Goal: Information Seeking & Learning: Learn about a topic

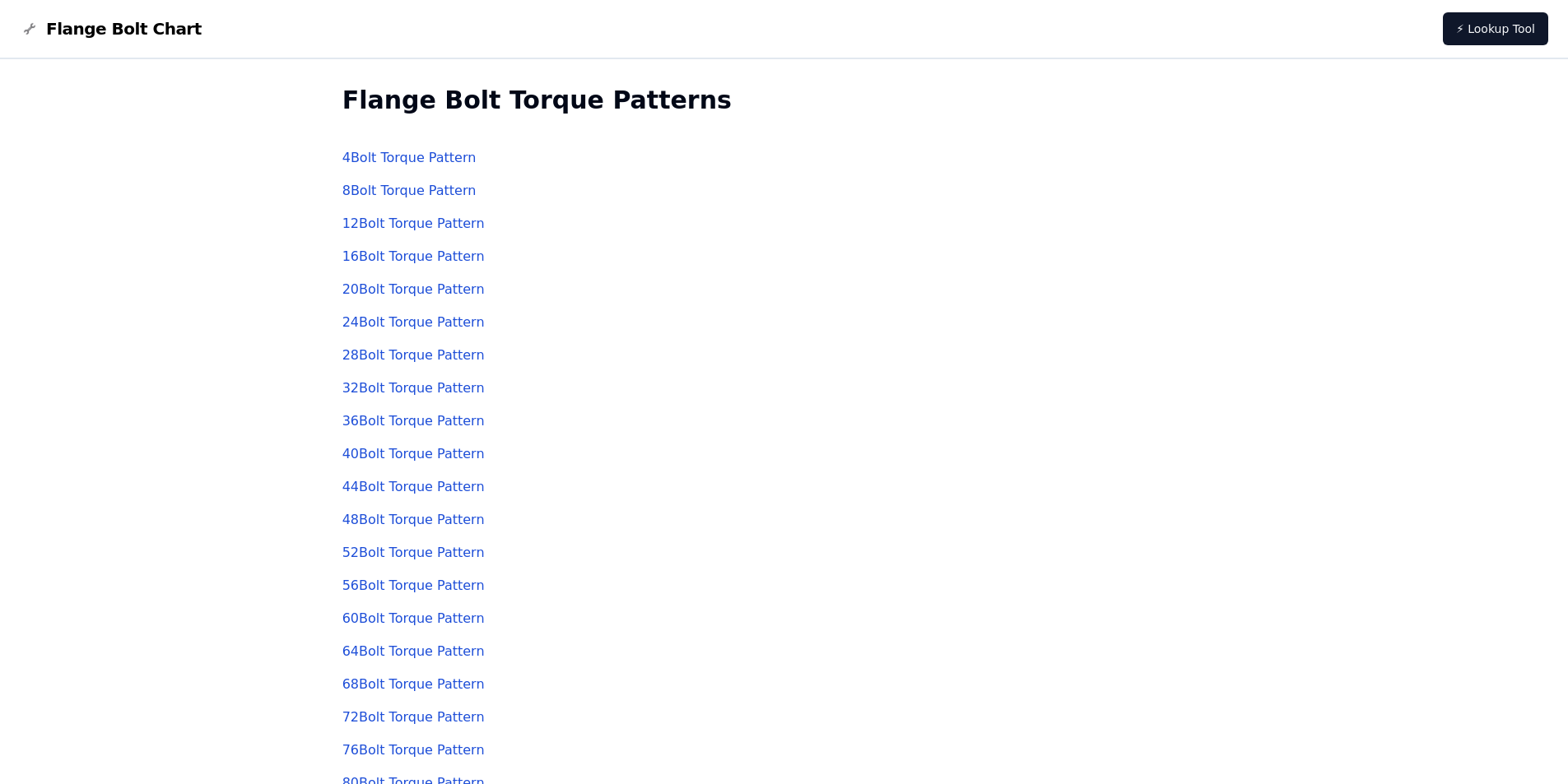
click at [403, 418] on link "36 Bolt Torque Pattern" at bounding box center [414, 421] width 143 height 16
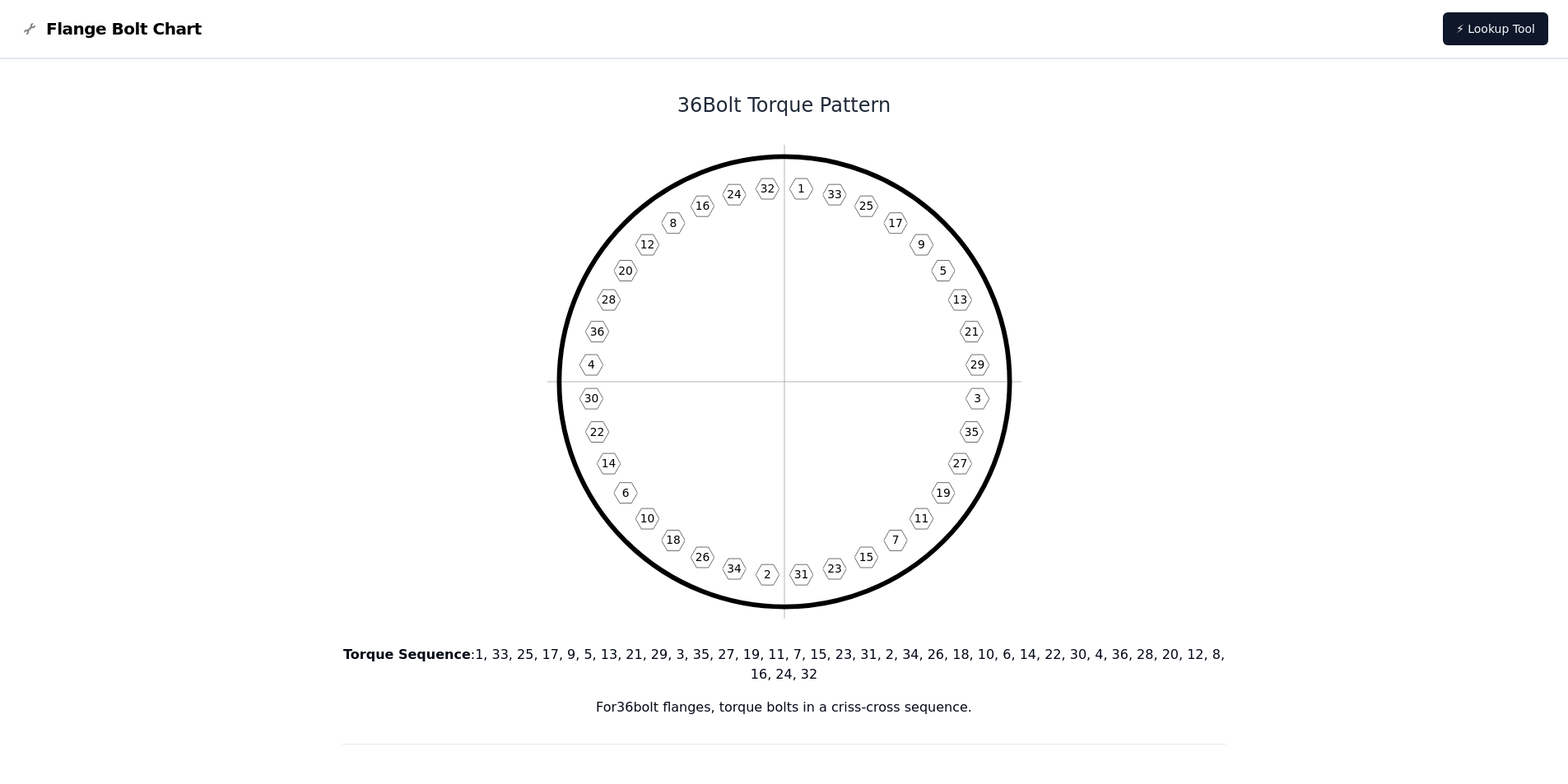
click at [588, 237] on icon "1 33 25 17 9 5 13 21 29 3 35 27 19 11 7 15 23 31 2 34 26 18 10 6 14 22 30 4 36 …" at bounding box center [784, 381] width 474 height 474
click at [639, 238] on icon at bounding box center [648, 244] width 23 height 21
click at [604, 225] on icon "1 33 25 17 9 5 13 21 29 3 35 27 19 11 7 15 23 31 2 34 26 18 10 6 14 22 30 4 36 …" at bounding box center [784, 381] width 474 height 474
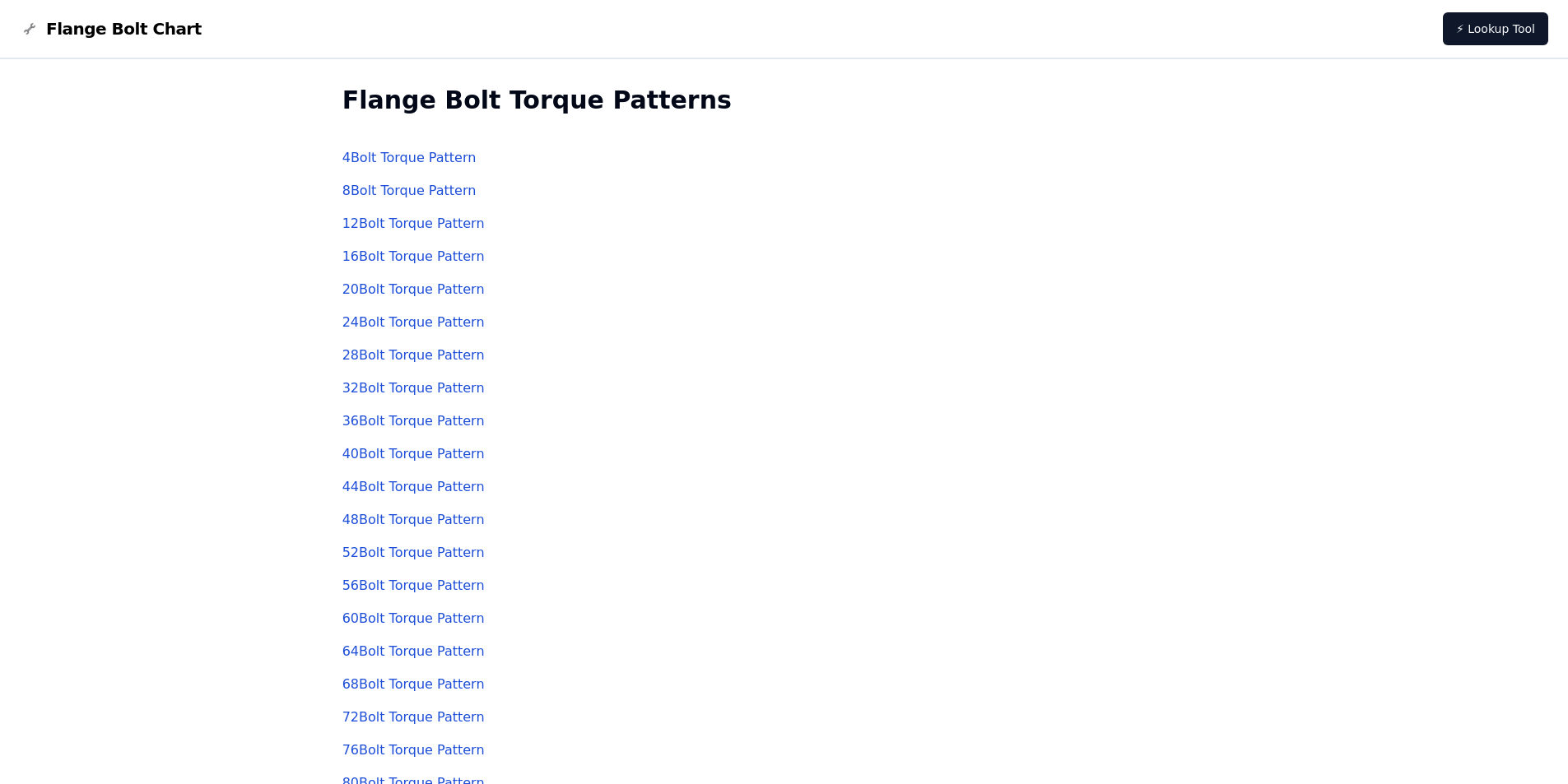
click at [390, 289] on link "20 Bolt Torque Pattern" at bounding box center [414, 289] width 143 height 16
click at [395, 223] on link "12 Bolt Torque Pattern" at bounding box center [414, 224] width 143 height 16
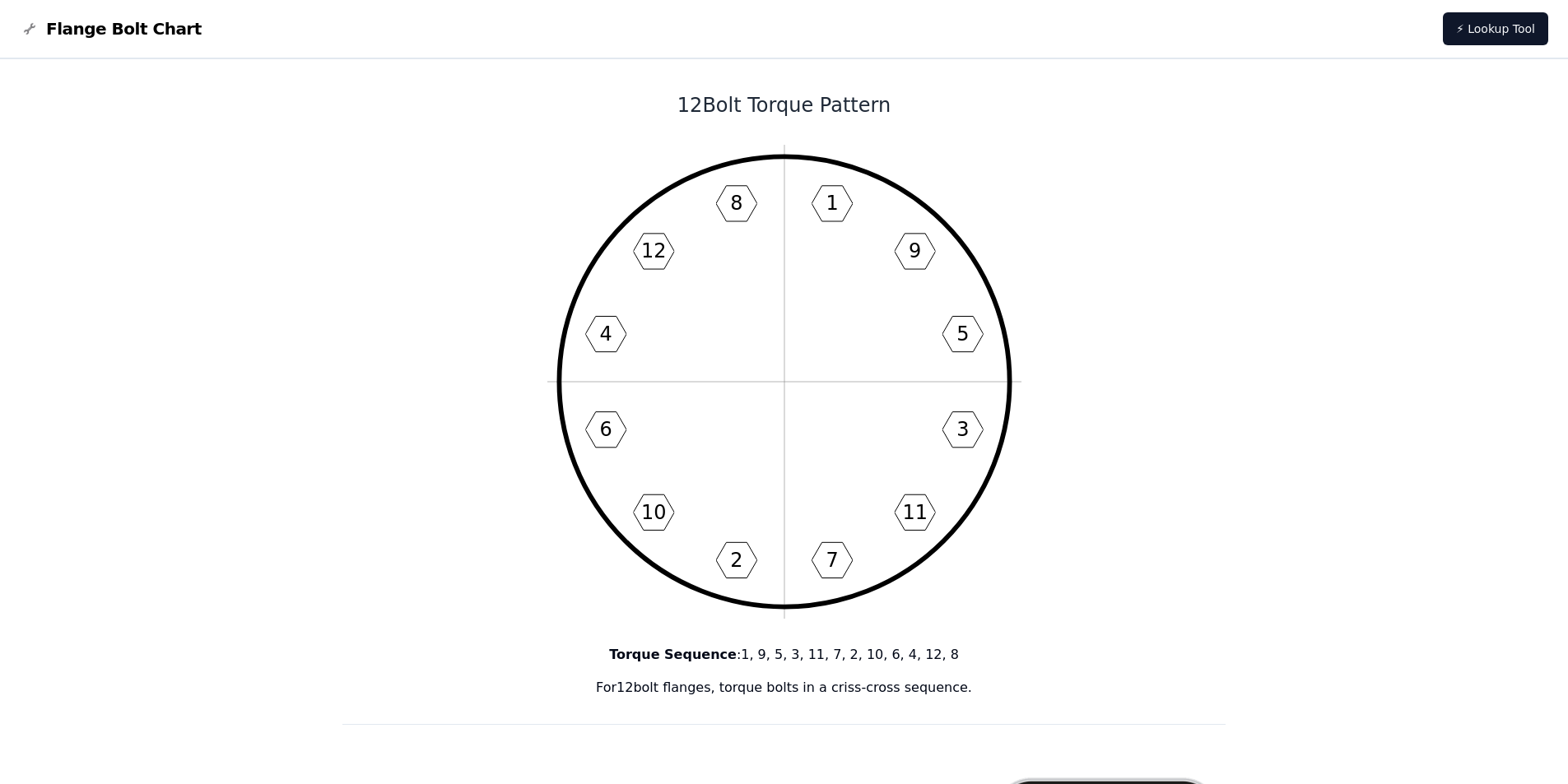
click at [647, 300] on icon "1 9 5 3 11 7 2 10 6 4 12 8" at bounding box center [784, 381] width 474 height 474
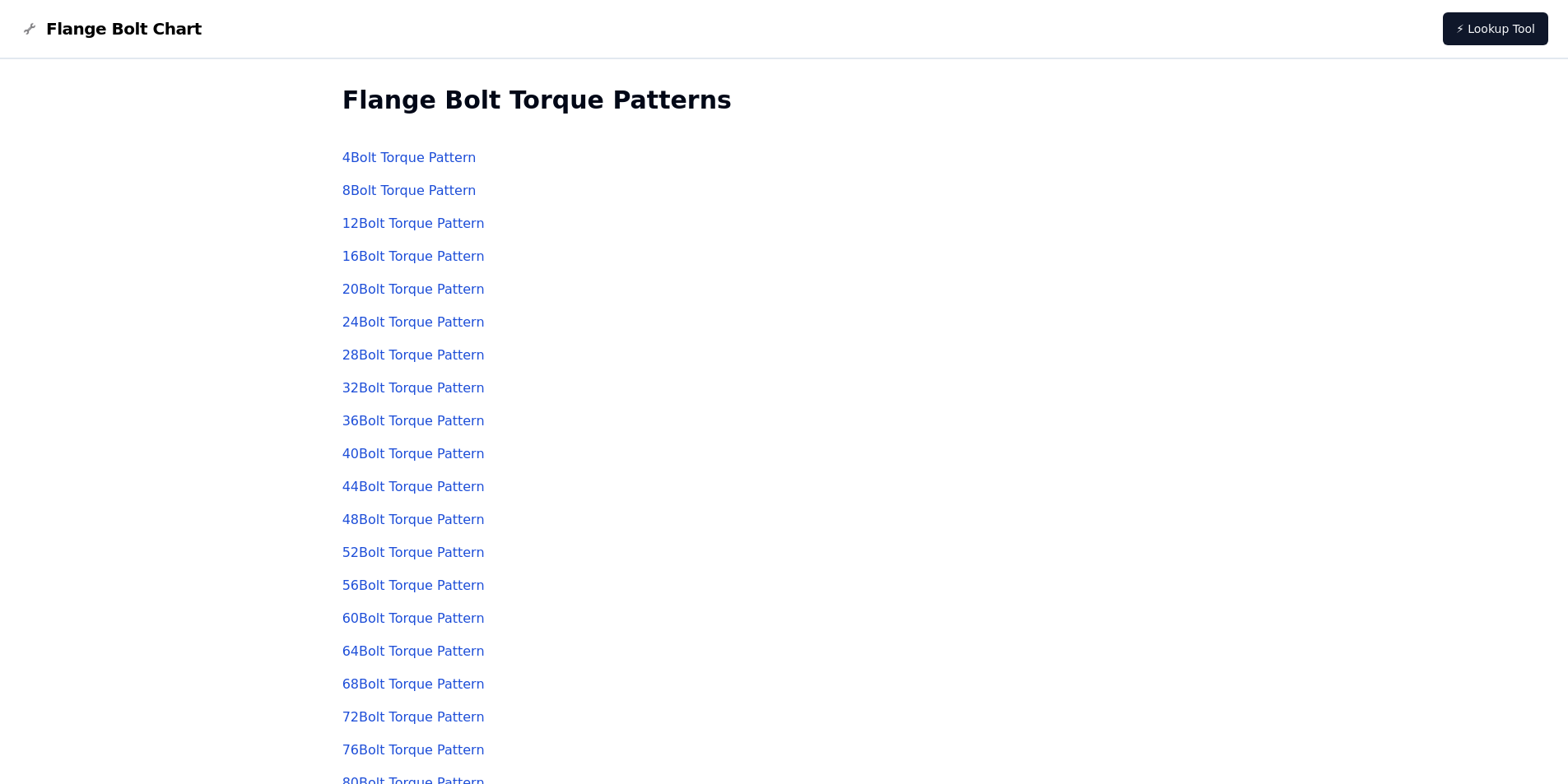
click at [415, 389] on link "32 Bolt Torque Pattern" at bounding box center [414, 388] width 143 height 16
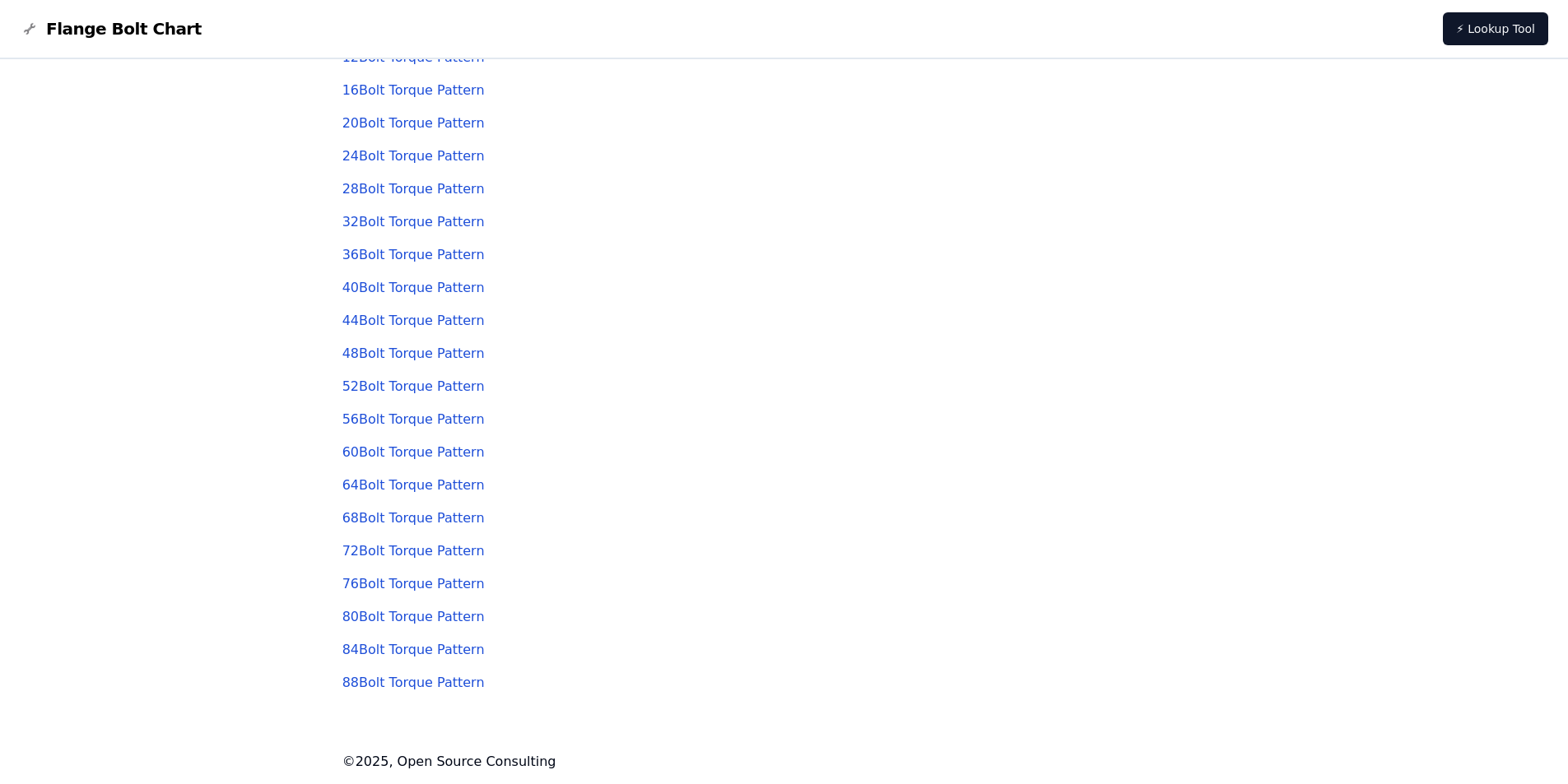
scroll to position [167, 0]
click at [408, 614] on link "80 Bolt Torque Pattern" at bounding box center [414, 616] width 143 height 16
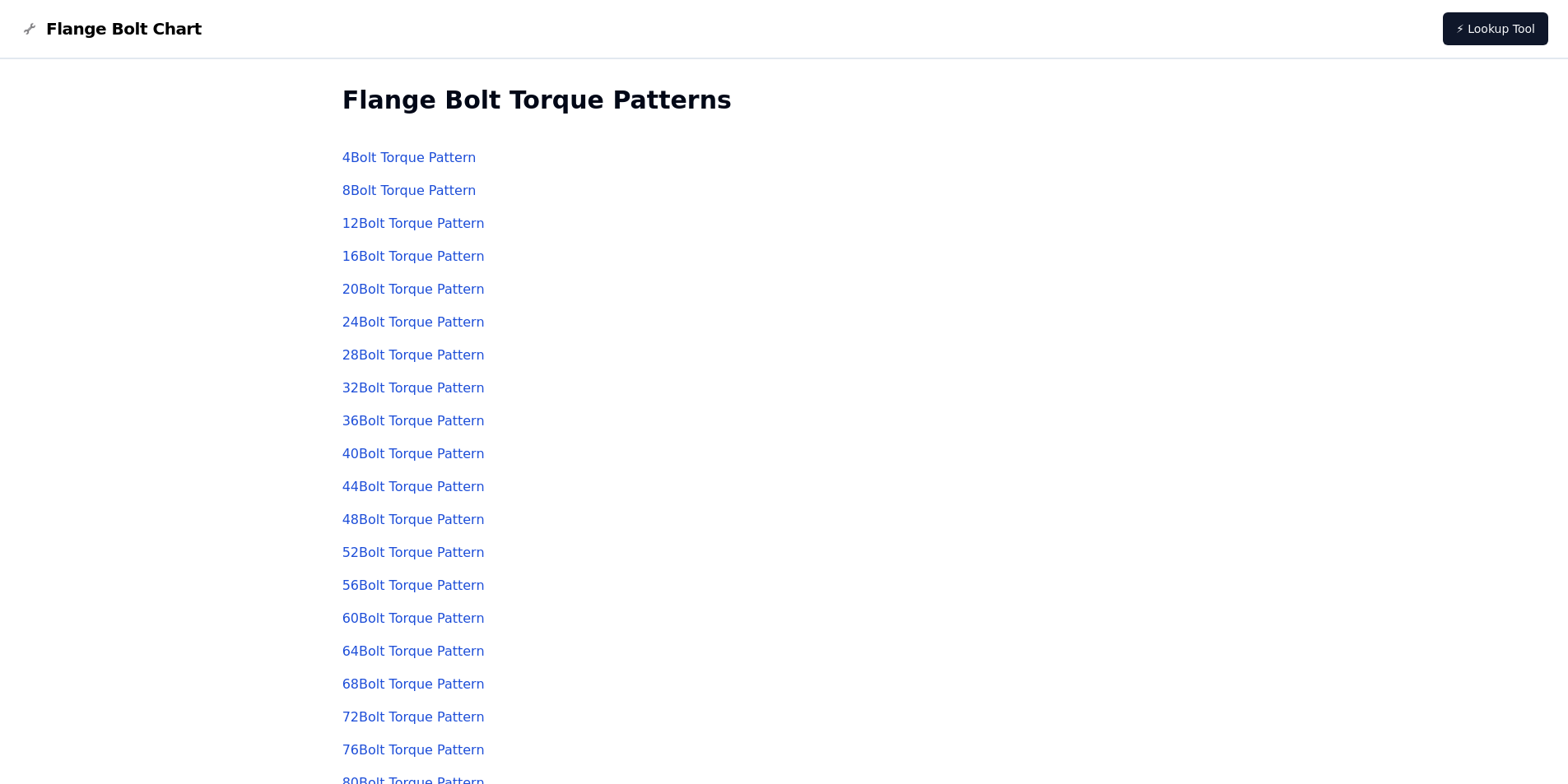
click at [401, 193] on link "8 Bolt Torque Pattern" at bounding box center [409, 190] width 134 height 16
